Goal: Task Accomplishment & Management: Manage account settings

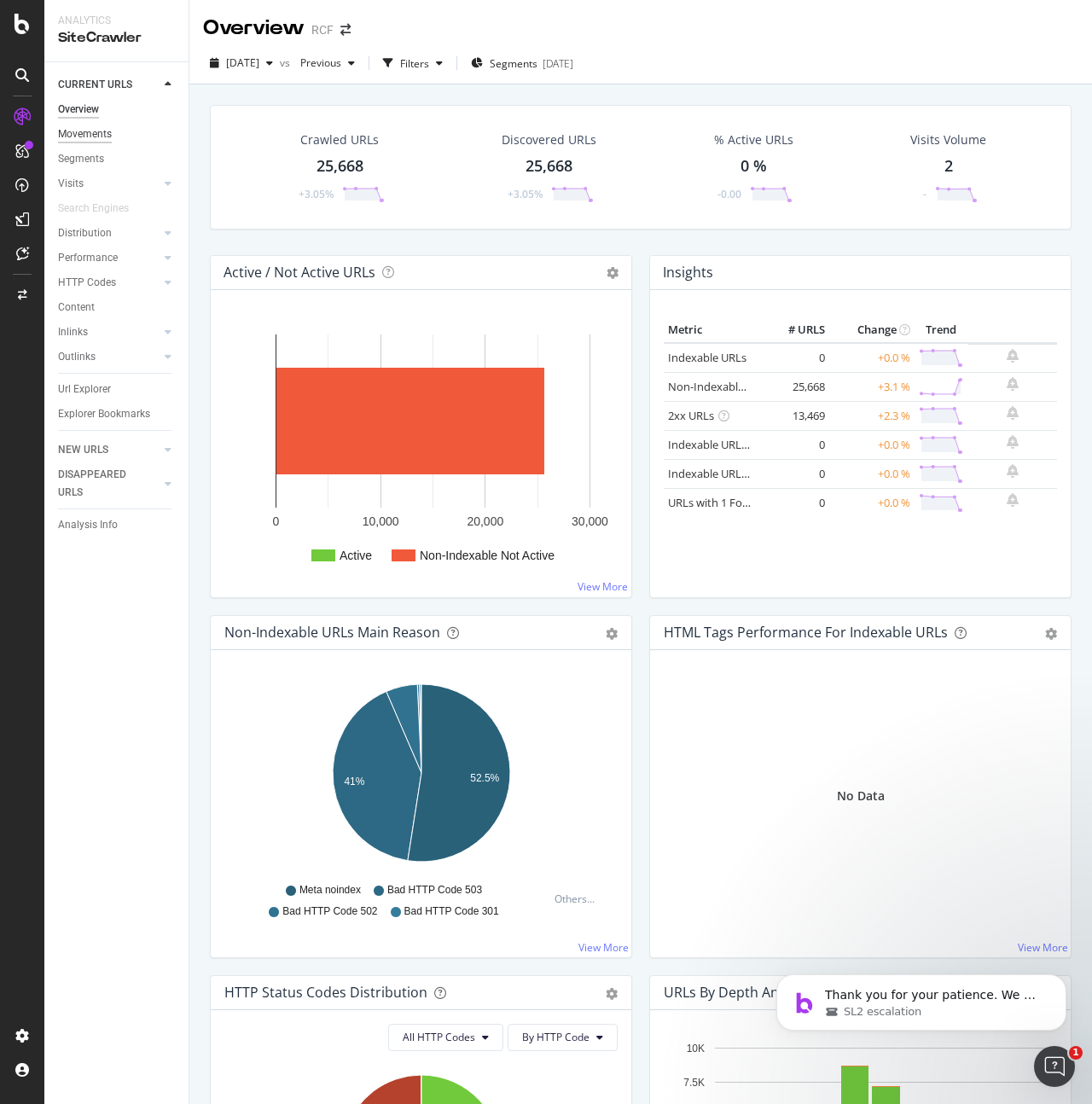
click at [77, 136] on div "Movements" at bounding box center [85, 134] width 54 height 18
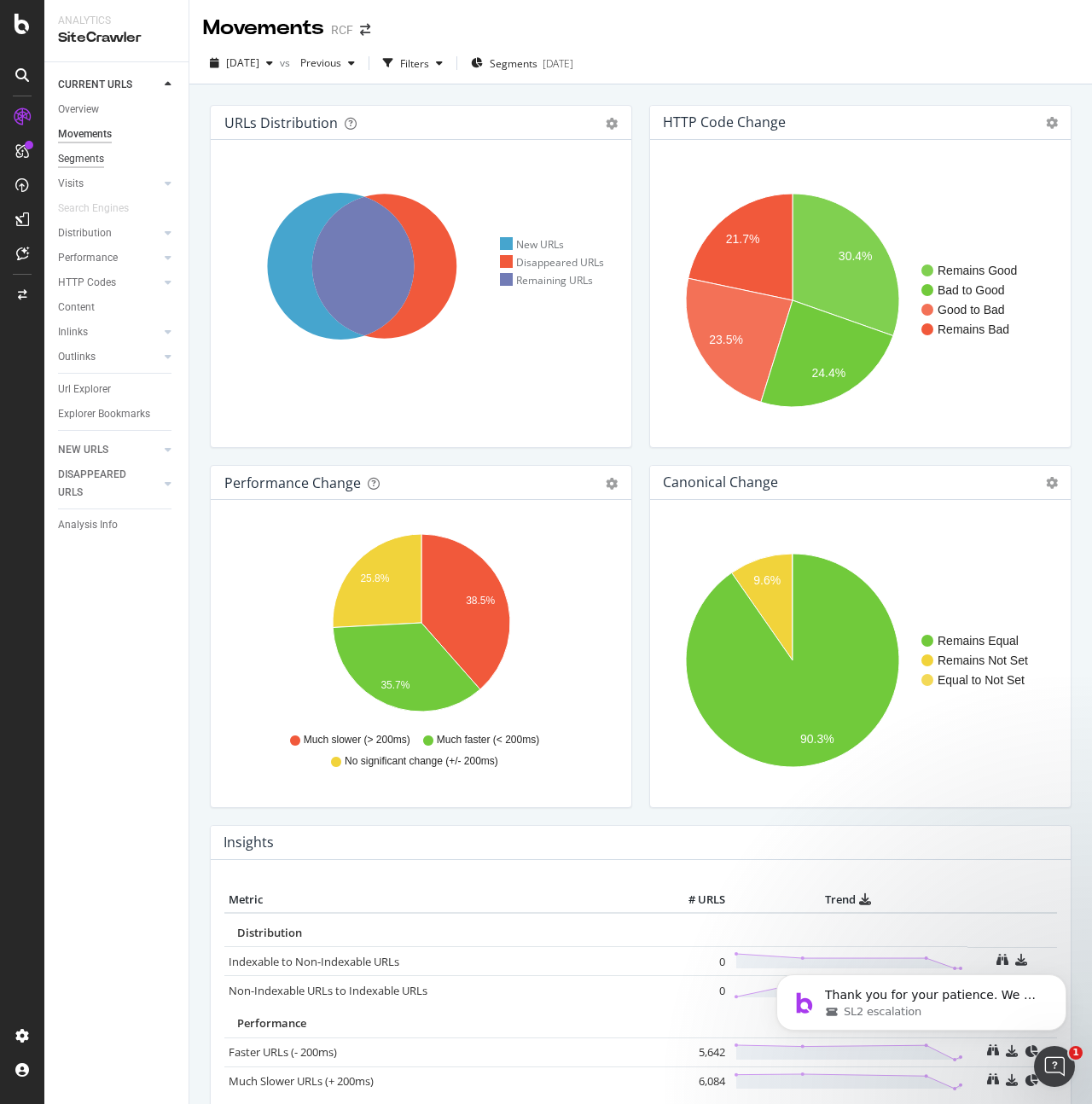
click at [87, 162] on div "Segments" at bounding box center [80, 159] width 46 height 18
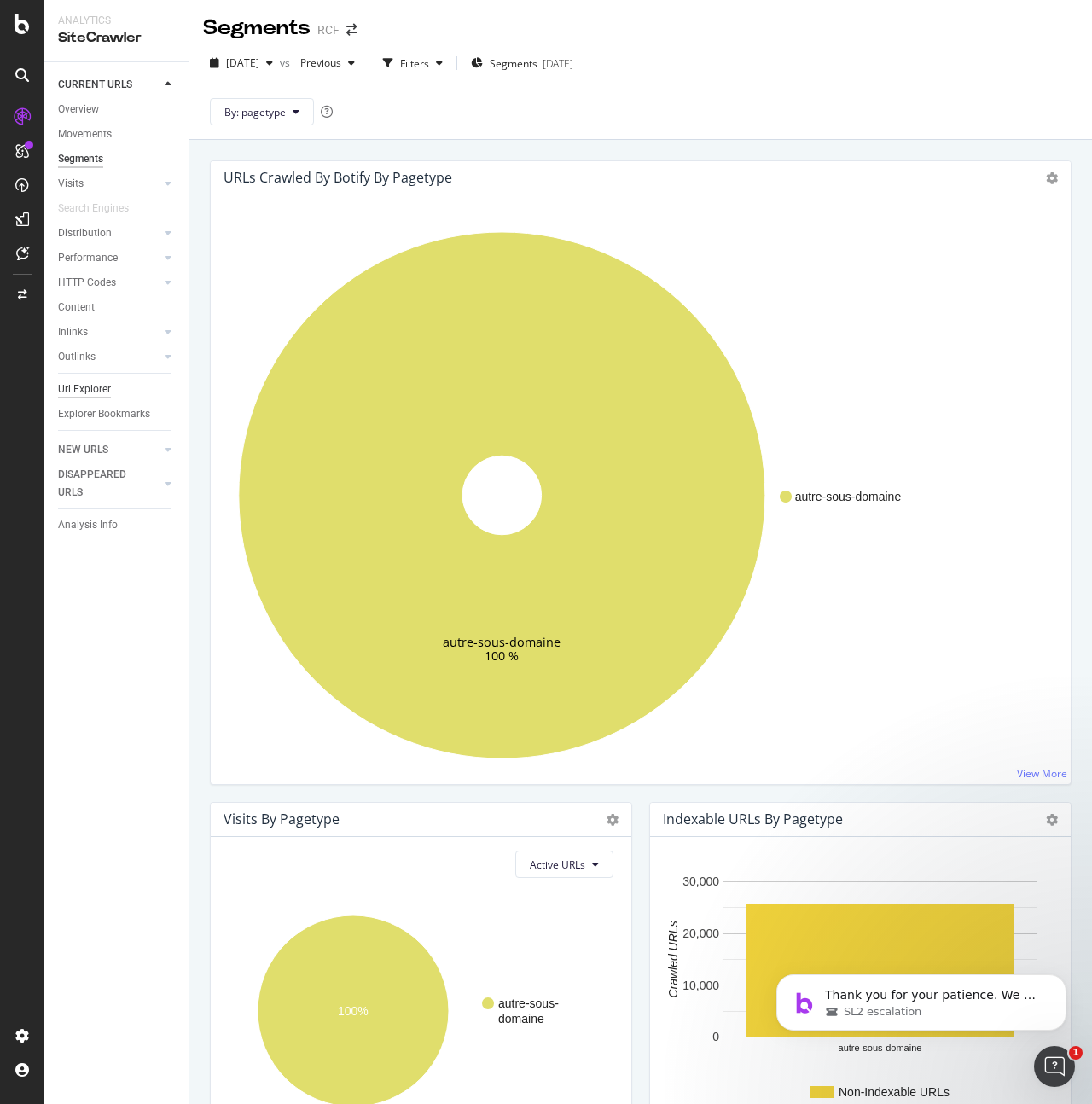
click at [83, 389] on div "Url Explorer" at bounding box center [84, 390] width 53 height 18
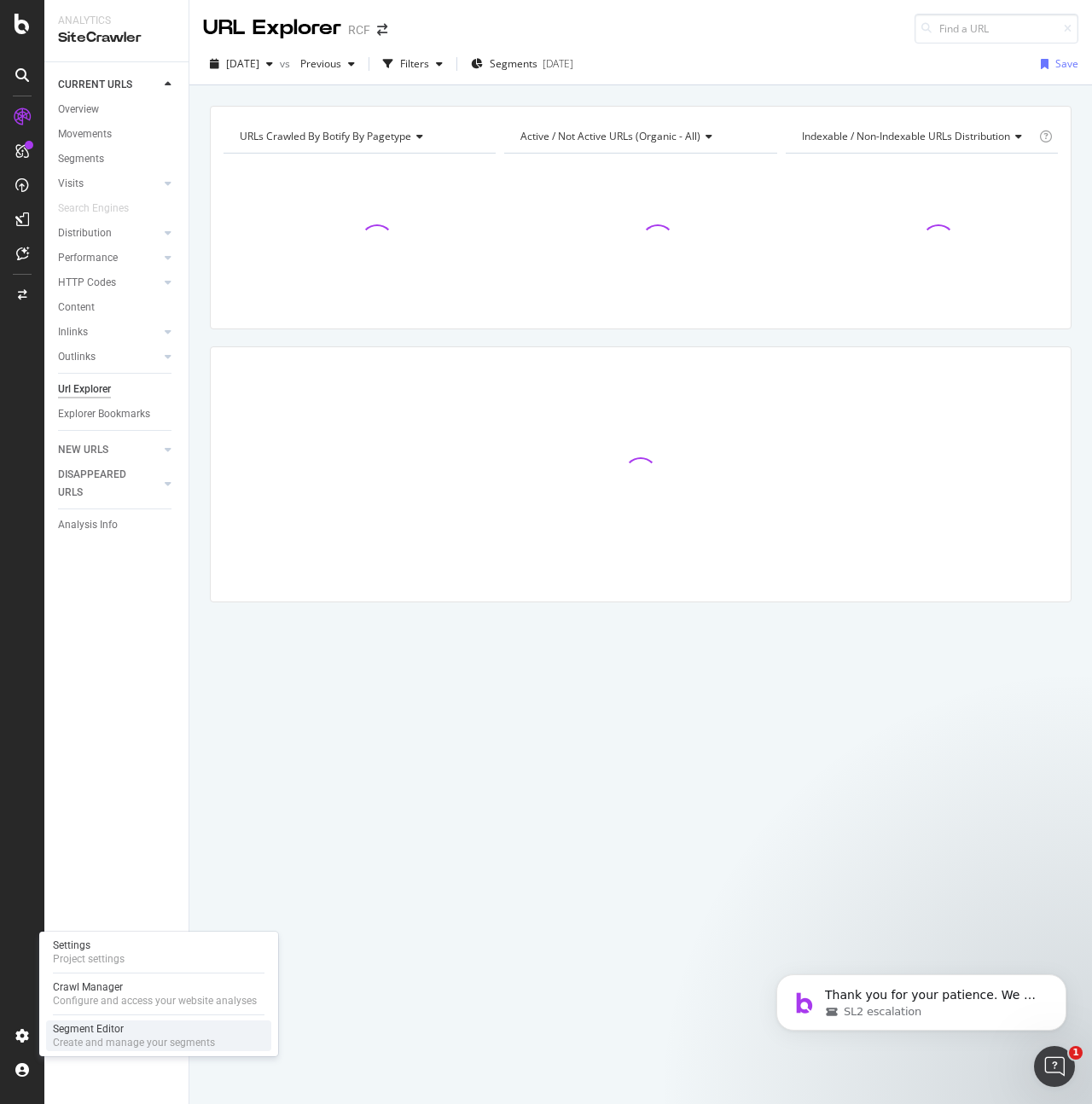
click at [88, 1038] on div "Create and manage your segments" at bounding box center [134, 1042] width 162 height 14
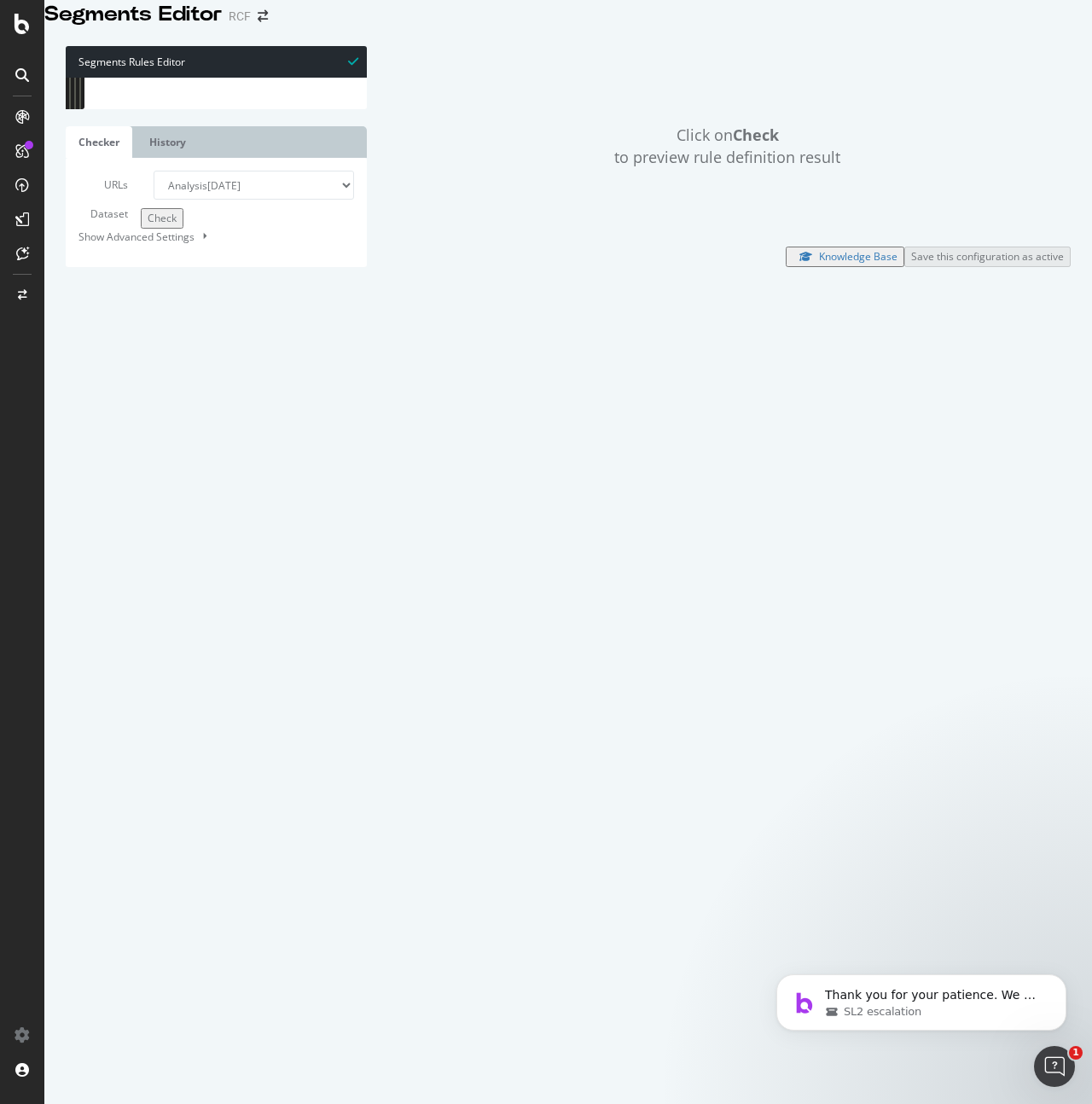
drag, startPoint x: 236, startPoint y: 867, endPoint x: 111, endPoint y: -123, distance: 997.9
click at [111, 0] on html "Segments Editor RCF Segments Rules Editor 1 2 3 4 5 6 7 8 9 10 11 12 13 14 15 1…" at bounding box center [546, 552] width 1092 height 1104
click at [248, 77] on div at bounding box center [269, 68] width 314 height 17
click at [257, 811] on div "path /partenaires/* @ listes-episodes or ( path /culture-et-societe/* path /vie…" at bounding box center [269, 472] width 314 height 800
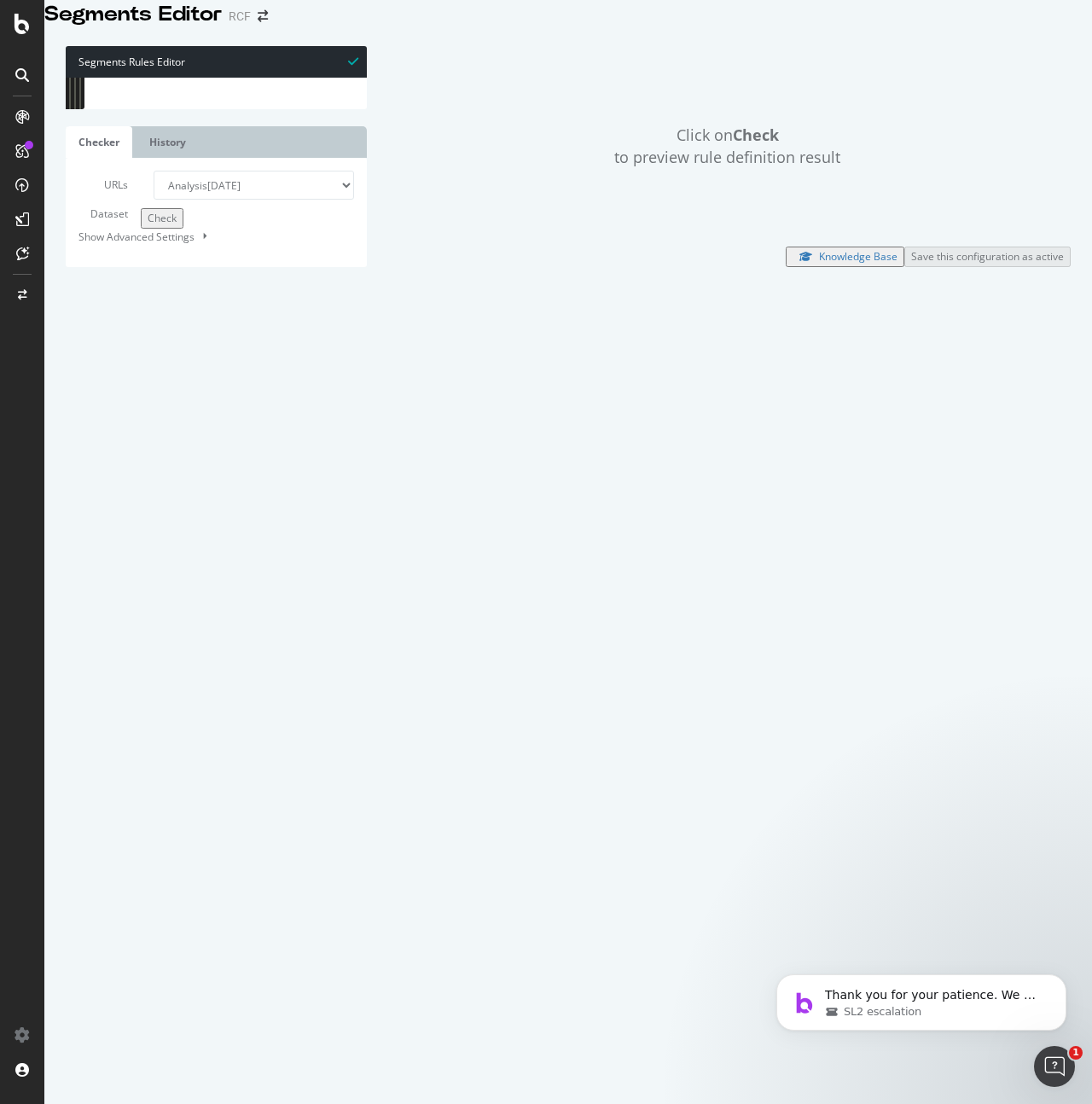
click at [249, 77] on div at bounding box center [269, 68] width 314 height 17
type textarea "path /taxonomy/*"
drag, startPoint x: 236, startPoint y: 843, endPoint x: 20, endPoint y: -123, distance: 989.9
click at [20, 0] on html "Segments Editor RCF Segments Rules Editor 1 2 3 4 5 6 7 8 9 10 11 12 13 14 15 1…" at bounding box center [546, 552] width 1092 height 1104
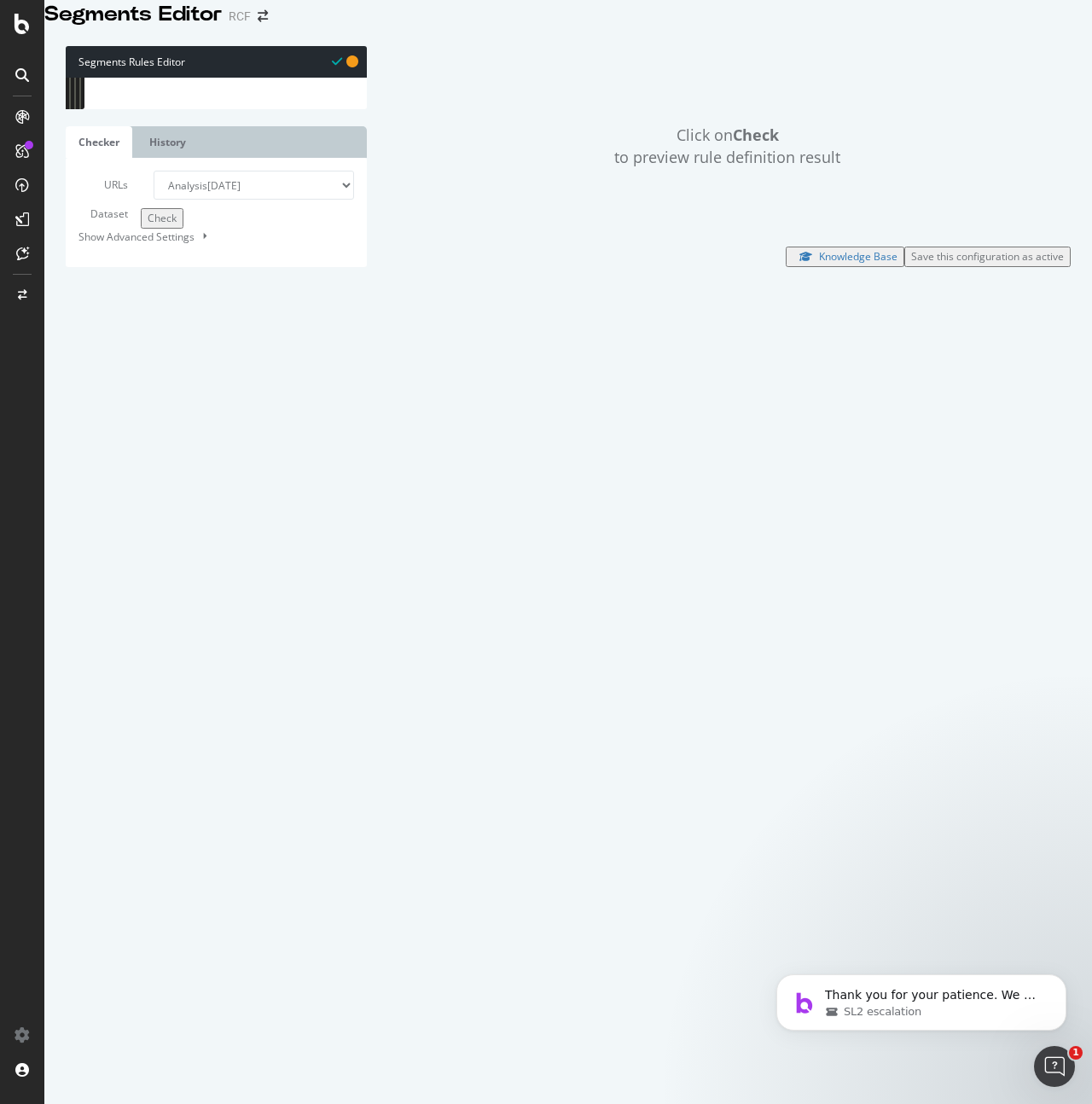
scroll to position [2136, 0]
type textarea "path /taxonomy/*"
paste textarea "path /taxonomy/*"
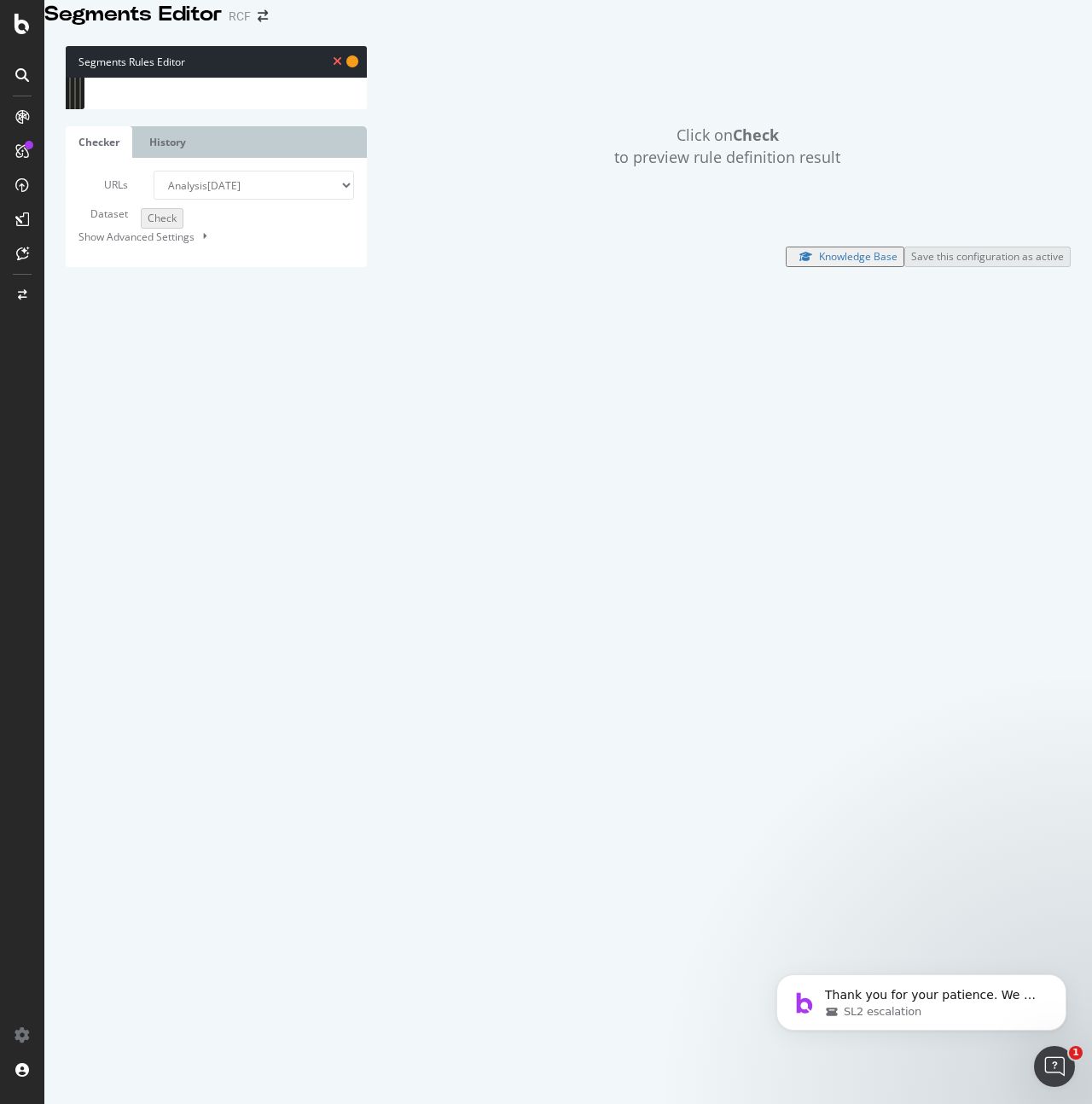
click at [193, 401] on div "path /devenir-partenaire path /contactez-nous path /pourquoi-[PERSON_NAME] path…" at bounding box center [268, 475] width 314 height 800
drag, startPoint x: 244, startPoint y: 610, endPoint x: 108, endPoint y: 430, distance: 225.6
click at [108, 77] on div "[segment:preprod] 193 194 195 196 197 198 199 200 201 202 203 204 205 206 207 2…" at bounding box center [216, 77] width 301 height 0
type textarea "@boutique host [DOMAIN_NAME]"
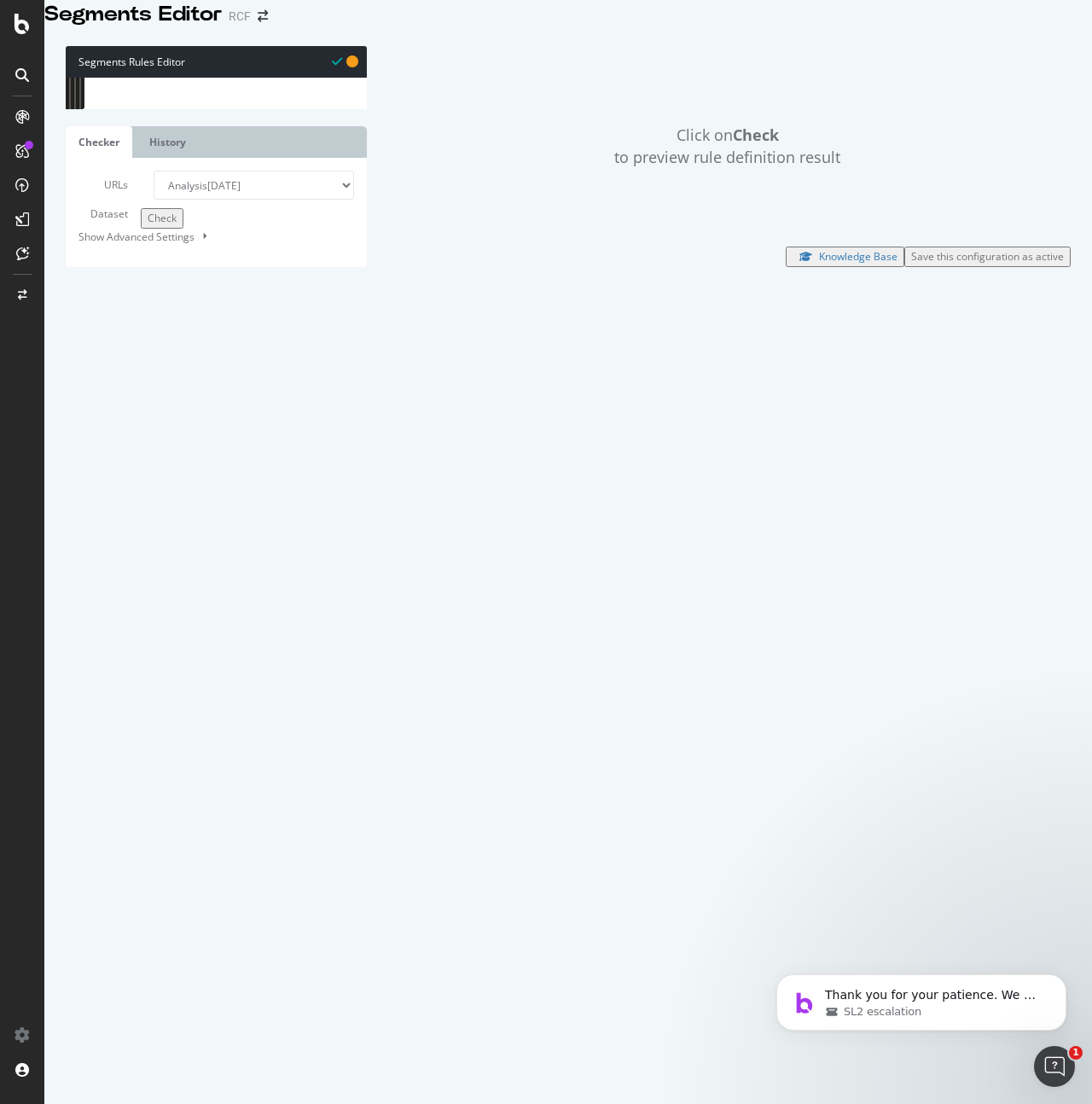
type textarea "@pagination"
click at [148, 225] on div "Check" at bounding box center [162, 218] width 29 height 14
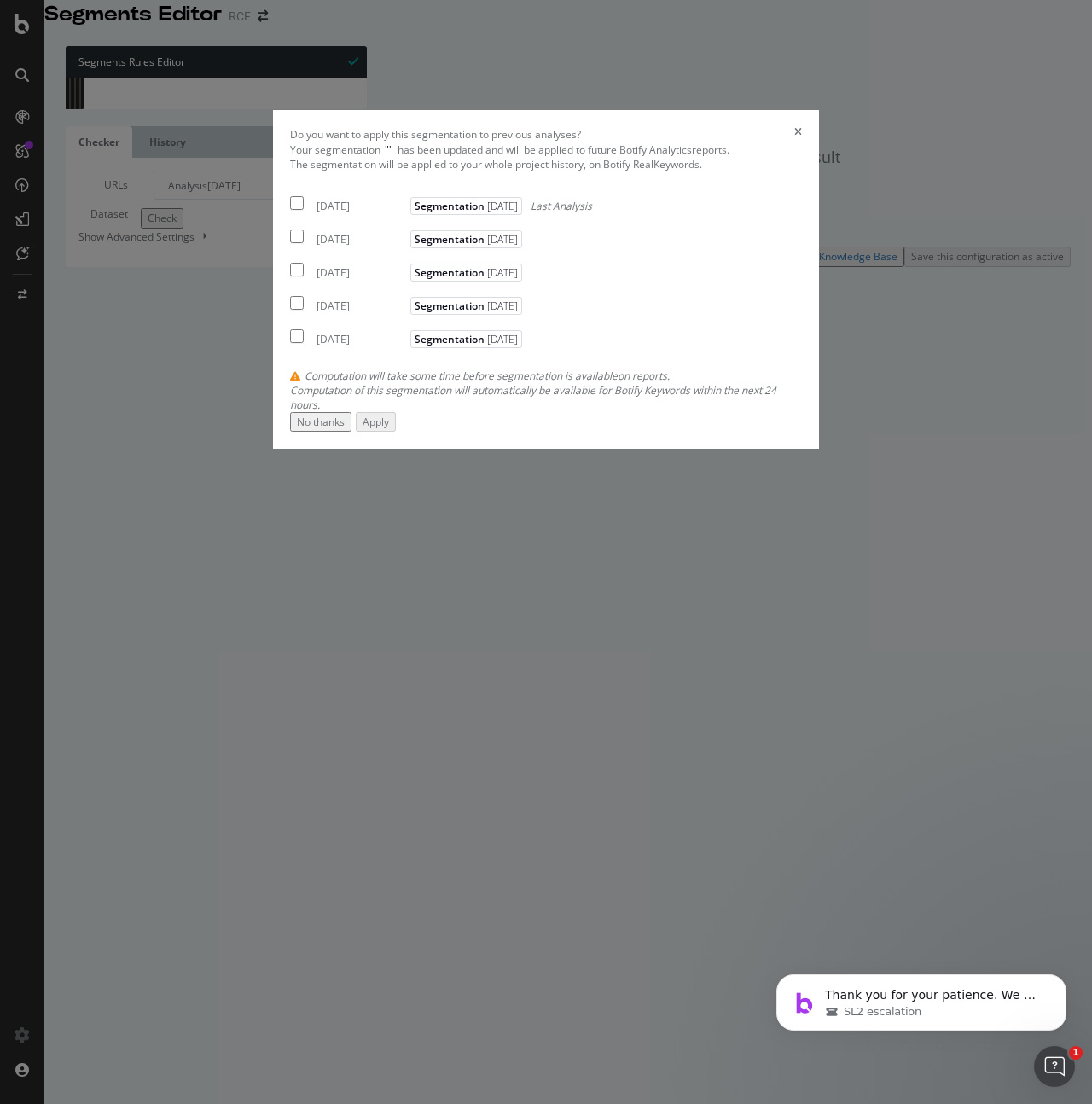
click at [317, 213] on div "[DATE]" at bounding box center [361, 206] width 89 height 14
checkbox input "true"
click at [396, 431] on button "Apply" at bounding box center [375, 422] width 41 height 20
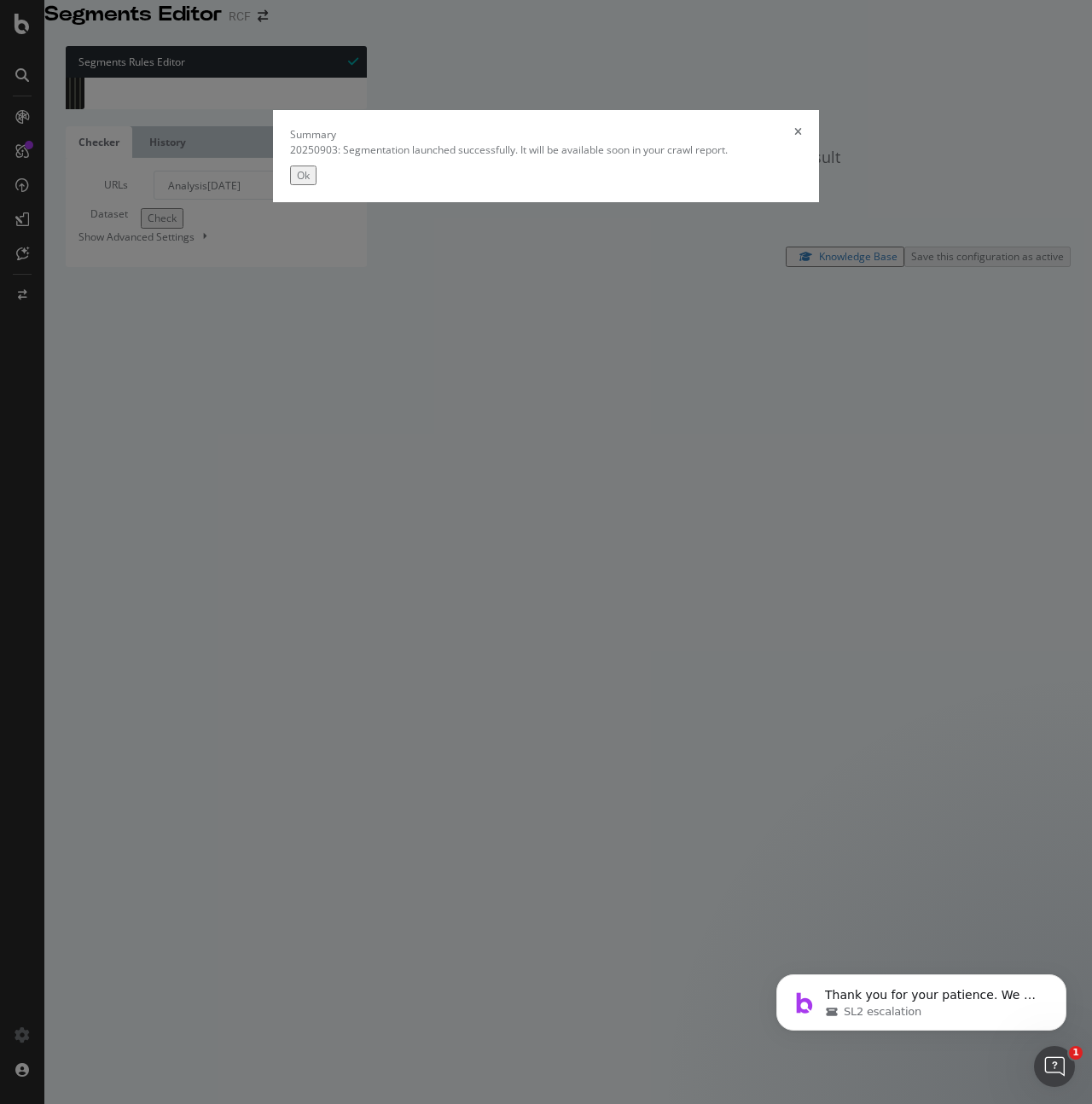
click at [310, 183] on div "Ok" at bounding box center [303, 176] width 13 height 14
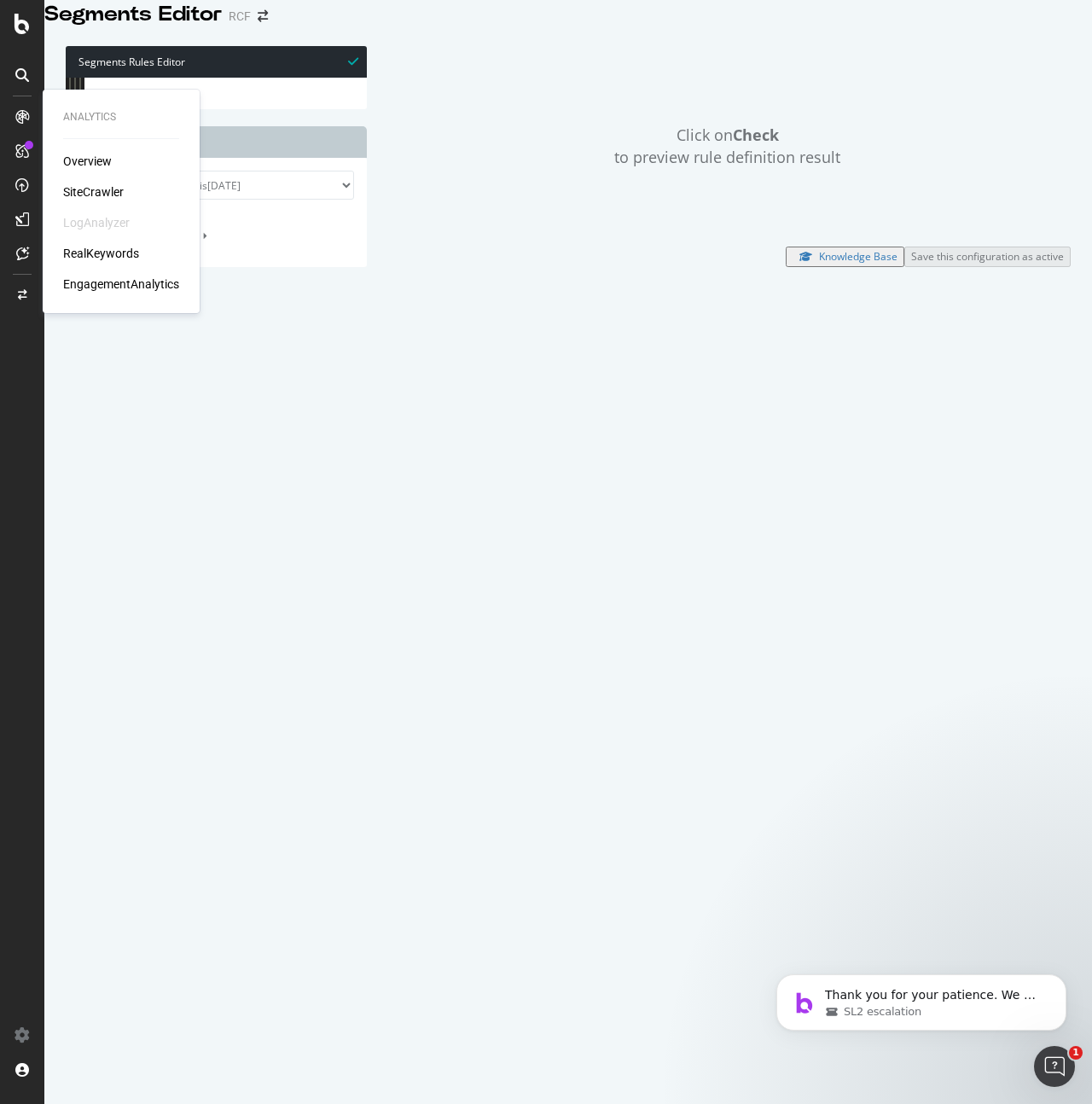
click at [86, 192] on div "SiteCrawler" at bounding box center [93, 192] width 60 height 17
